Goal: Information Seeking & Learning: Find specific page/section

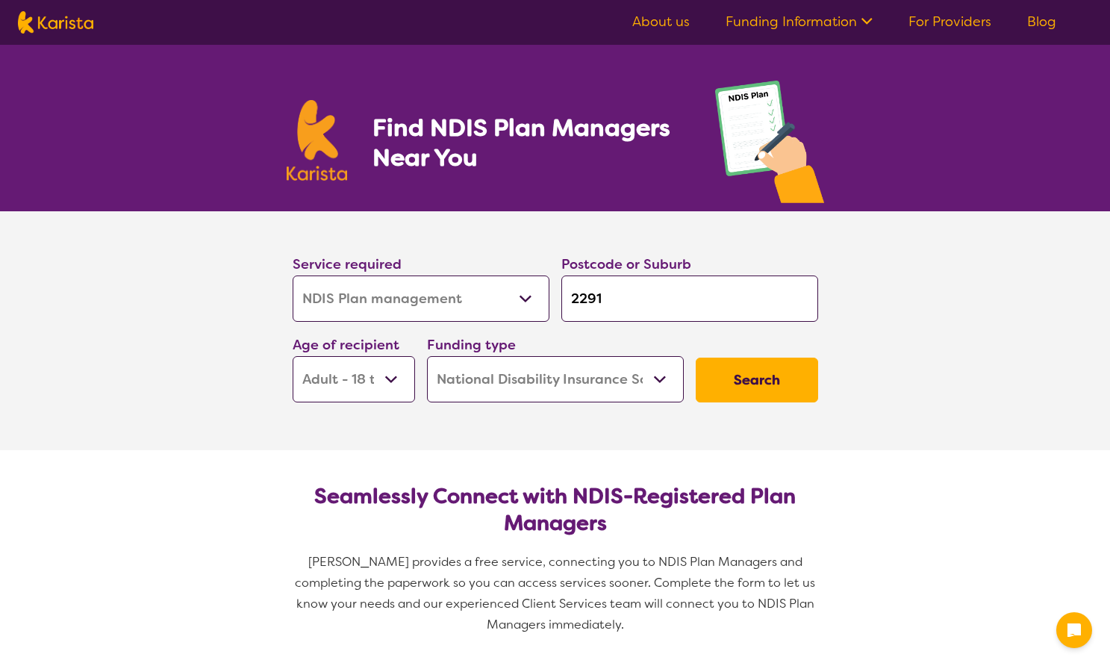
select select "NDIS Plan management"
select select "AD"
select select "NDIS"
select select "NDIS Plan management"
select select "AD"
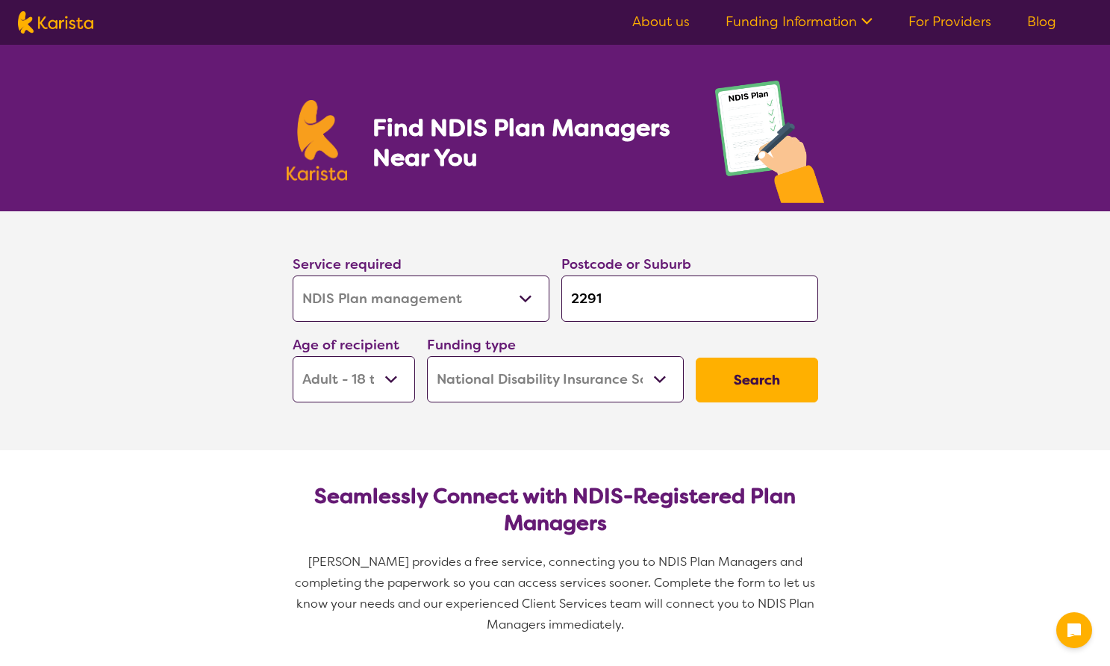
select select "NDIS"
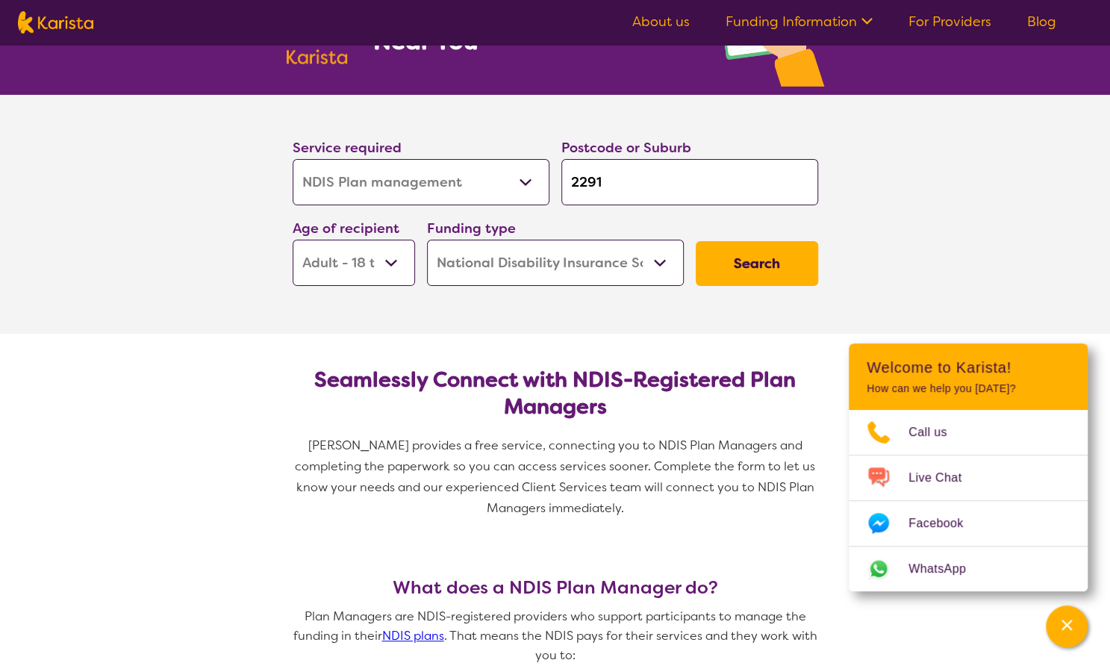
scroll to position [149, 0]
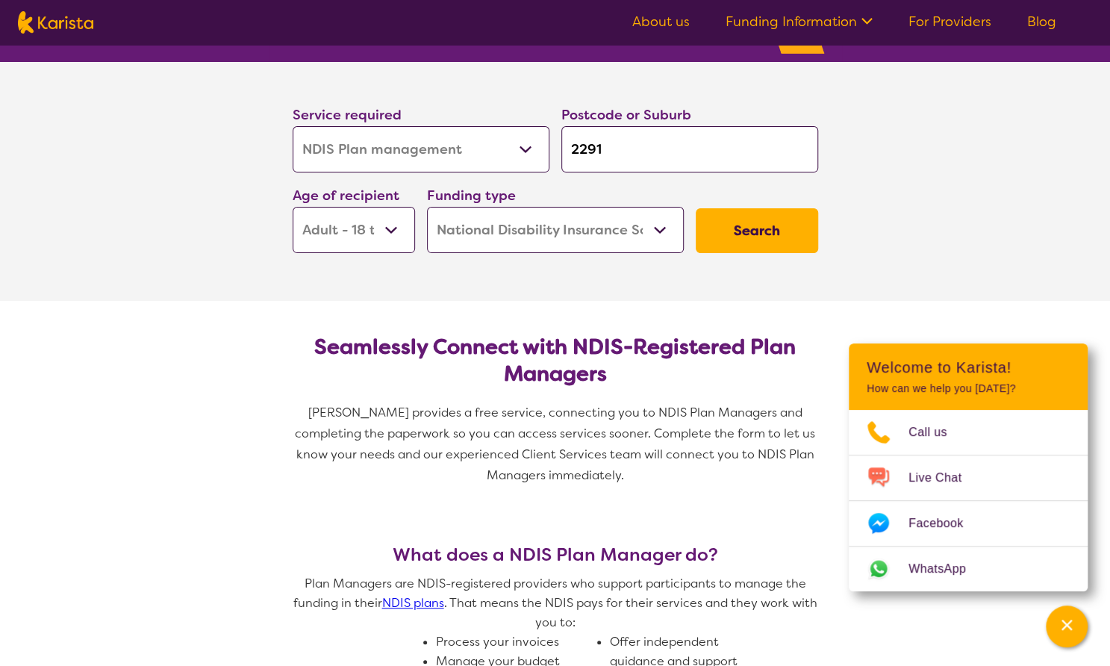
click at [770, 229] on button "Search" at bounding box center [757, 230] width 122 height 45
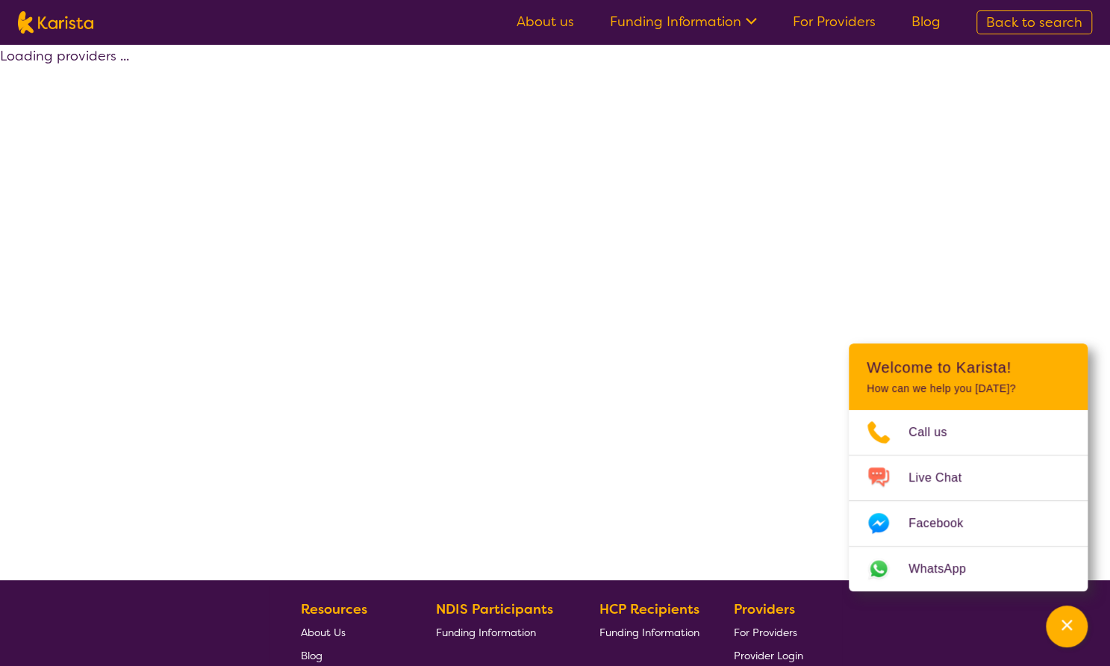
select select "by_score"
